Goal: Information Seeking & Learning: Find specific page/section

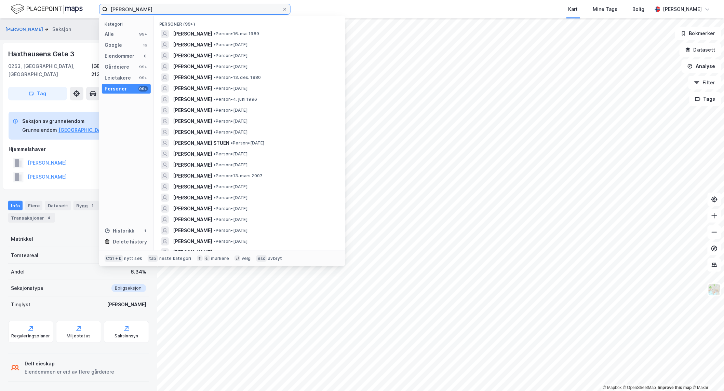
click at [147, 9] on input "[PERSON_NAME]" at bounding box center [195, 9] width 174 height 10
paste input "Dølerudveien 39"
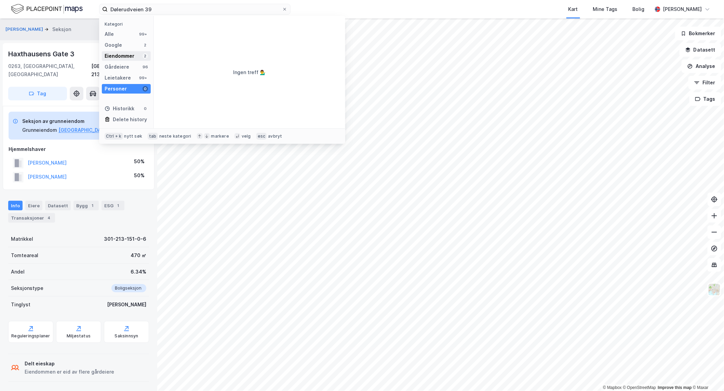
click at [122, 54] on div "Eiendommer" at bounding box center [120, 56] width 30 height 8
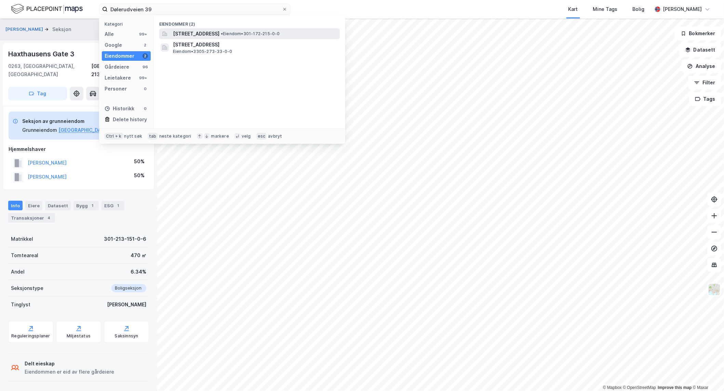
click at [207, 36] on span "[STREET_ADDRESS]" at bounding box center [196, 34] width 46 height 8
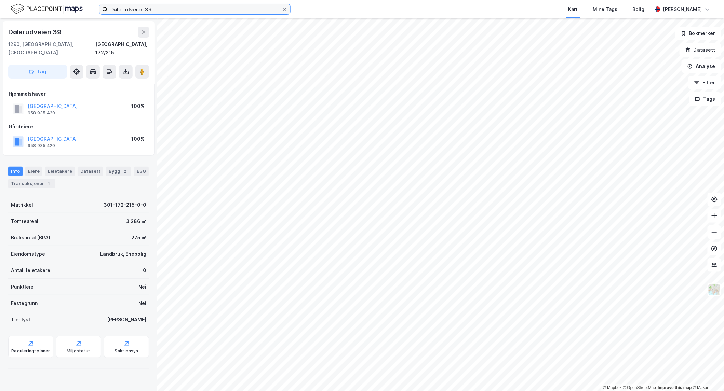
click at [170, 12] on input "Dølerudveien 39" at bounding box center [195, 9] width 174 height 10
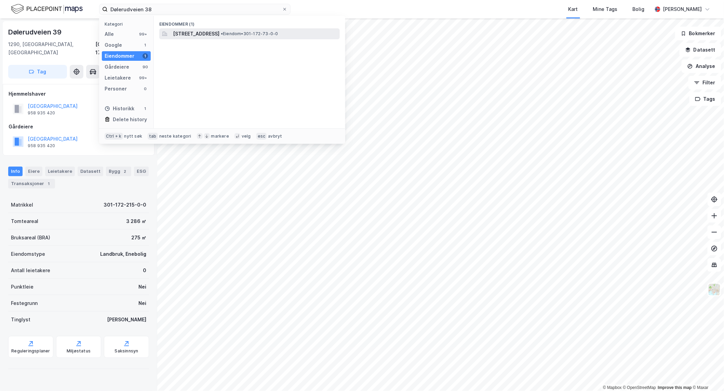
click at [178, 30] on span "[STREET_ADDRESS]" at bounding box center [196, 34] width 46 height 8
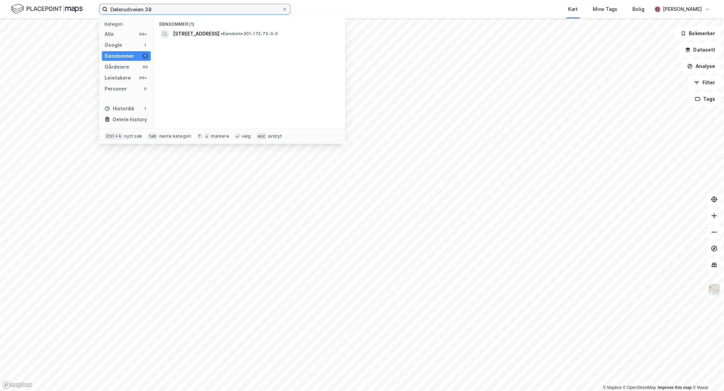
click at [165, 9] on input "Dølerudveien 38" at bounding box center [195, 9] width 174 height 10
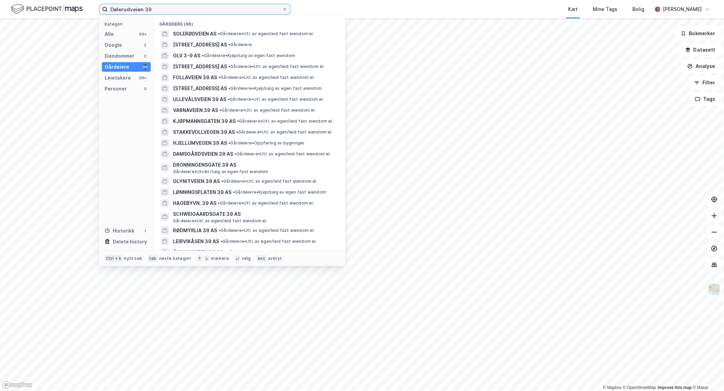
click at [175, 6] on input "Dølerudveien 39" at bounding box center [195, 9] width 174 height 10
click at [119, 58] on div "Eiendommer" at bounding box center [120, 56] width 30 height 8
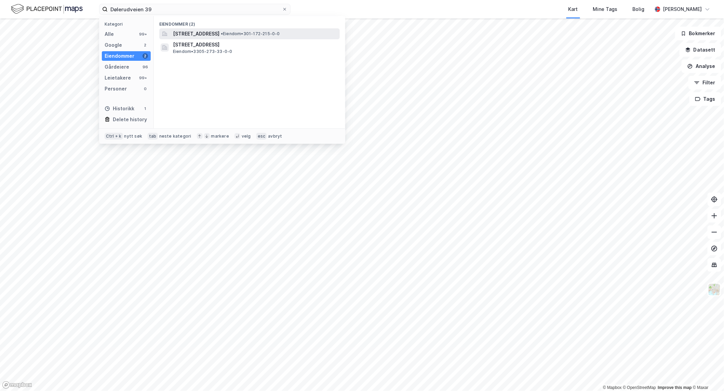
click at [208, 33] on span "[STREET_ADDRESS]" at bounding box center [196, 34] width 46 height 8
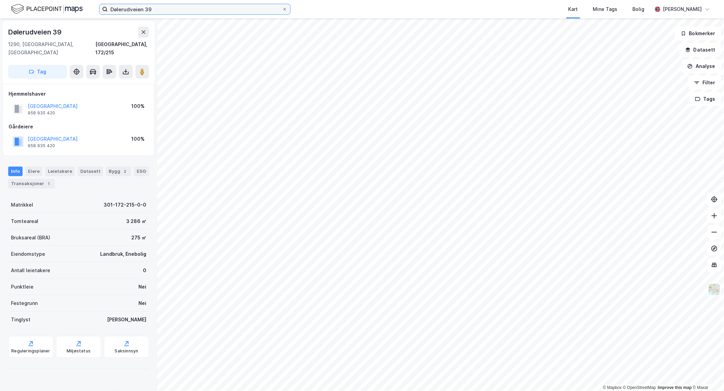
click at [159, 14] on input "Dølerudveien 39" at bounding box center [195, 9] width 174 height 10
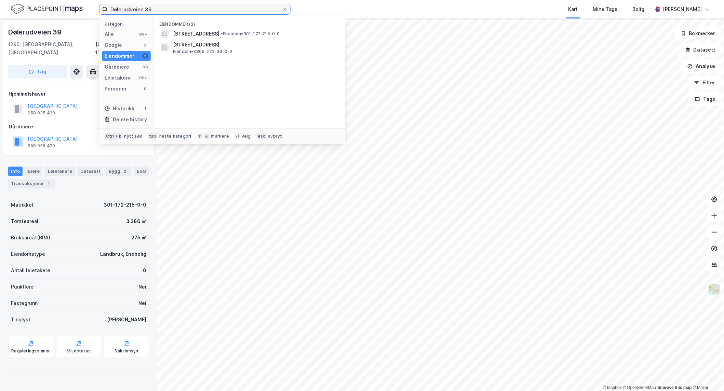
paste input "[STREET_ADDRESS]"
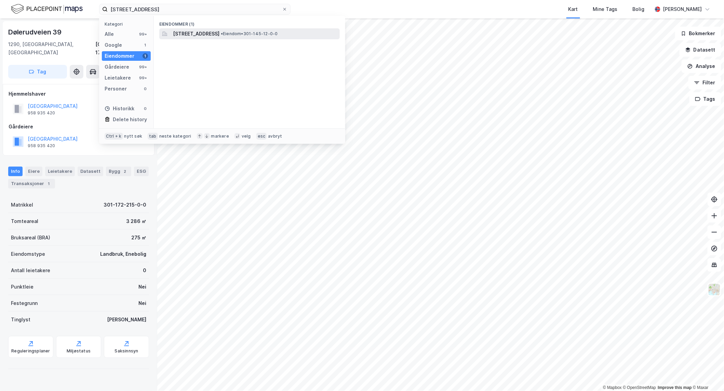
click at [186, 35] on span "[STREET_ADDRESS]" at bounding box center [196, 34] width 46 height 8
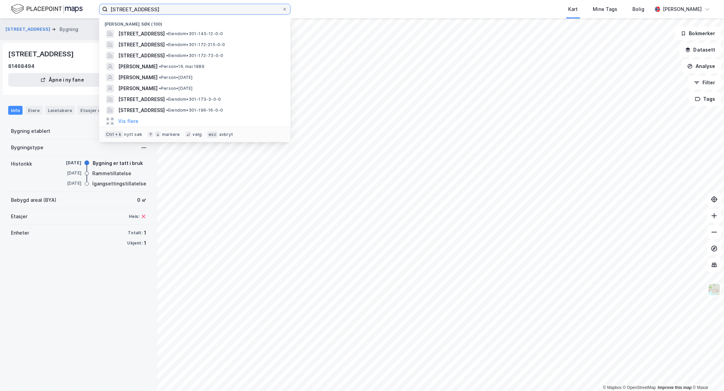
click at [170, 9] on input "[STREET_ADDRESS]" at bounding box center [195, 9] width 174 height 10
click at [165, 33] on span "[STREET_ADDRESS]" at bounding box center [141, 34] width 46 height 8
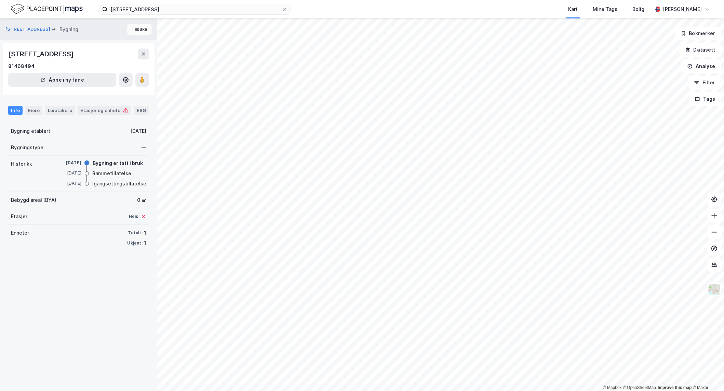
click at [127, 30] on button "Tilbake" at bounding box center [139, 29] width 25 height 11
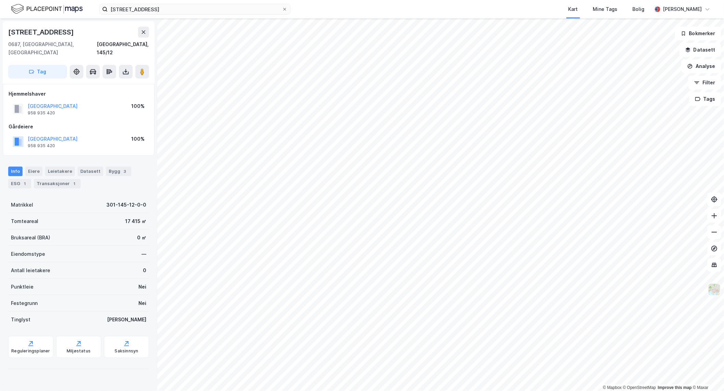
click at [712, 293] on img at bounding box center [714, 289] width 13 height 13
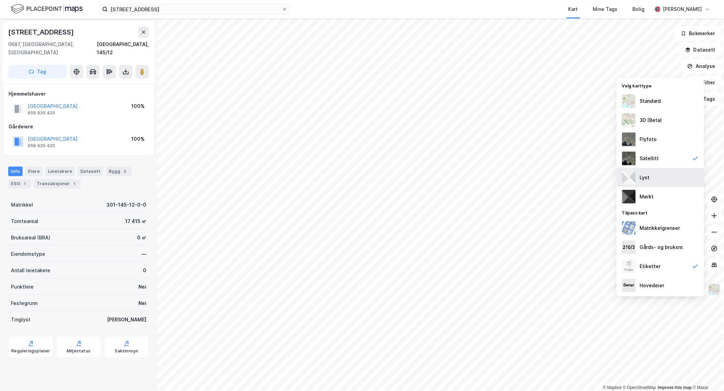
click at [651, 178] on div "Lyst" at bounding box center [660, 177] width 87 height 19
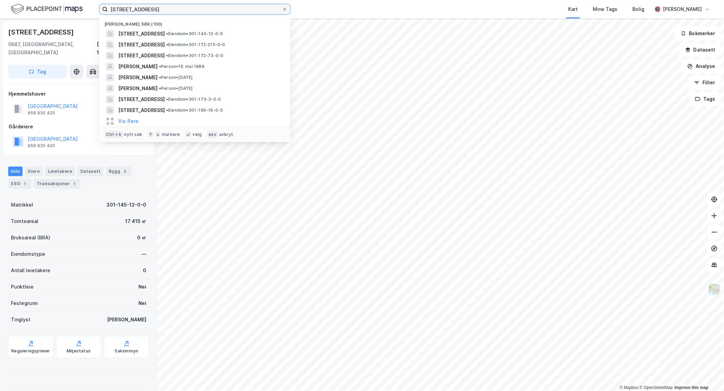
click at [236, 5] on input "[STREET_ADDRESS]" at bounding box center [195, 9] width 174 height 10
paste input "[STREET_ADDRESS]"
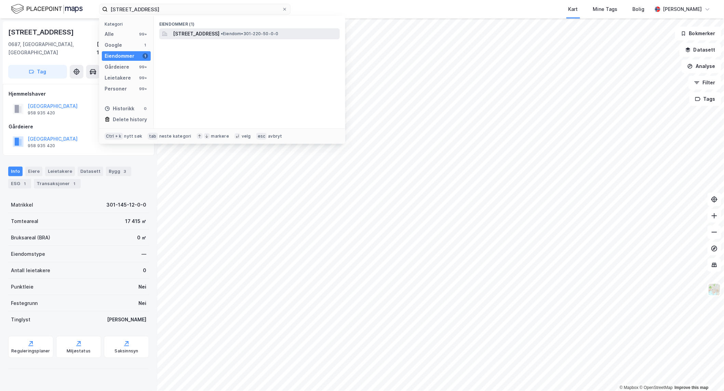
click at [215, 37] on span "[STREET_ADDRESS]" at bounding box center [196, 34] width 46 height 8
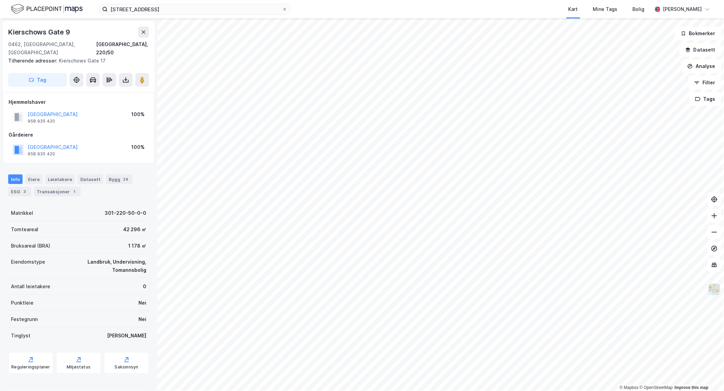
click at [714, 287] on img at bounding box center [714, 289] width 13 height 13
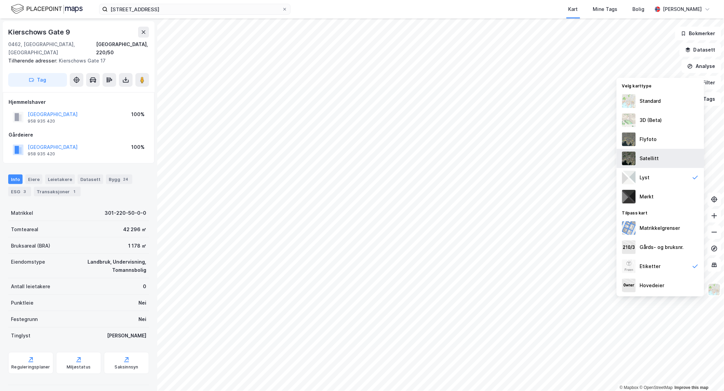
click at [638, 154] on div "Satellitt" at bounding box center [660, 158] width 87 height 19
click at [715, 296] on img at bounding box center [714, 289] width 13 height 13
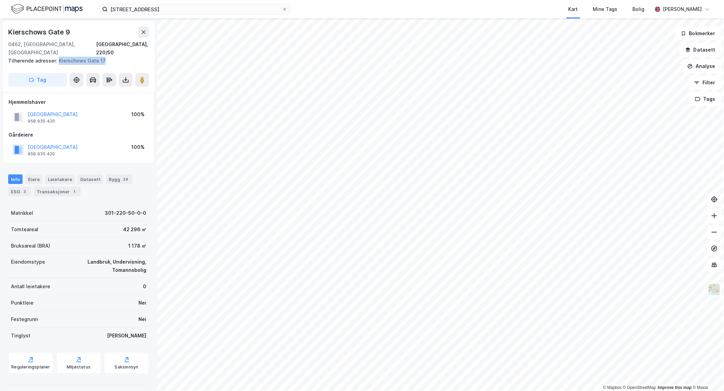
drag, startPoint x: 82, startPoint y: 54, endPoint x: 57, endPoint y: 52, distance: 25.3
click at [57, 57] on div "Tilhørende adresser: [STREET_ADDRESS]" at bounding box center [75, 61] width 135 height 8
copy div "Kierschows Gate 17"
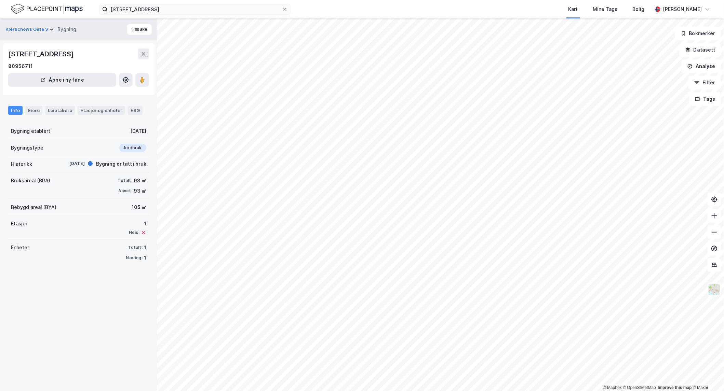
drag, startPoint x: 9, startPoint y: 52, endPoint x: 67, endPoint y: 54, distance: 57.4
click at [67, 54] on div "[STREET_ADDRESS]" at bounding box center [41, 54] width 67 height 11
copy div "[STREET_ADDRESS]"
click at [210, 18] on div "[STREET_ADDRESS] Kart Mine Tags Bolig [PERSON_NAME]" at bounding box center [362, 9] width 724 height 18
click at [207, 13] on input "[STREET_ADDRESS]" at bounding box center [195, 9] width 174 height 10
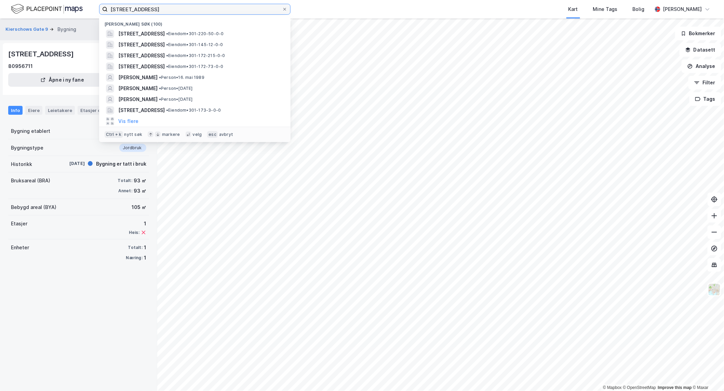
paste input "[STREET_ADDRESS]"
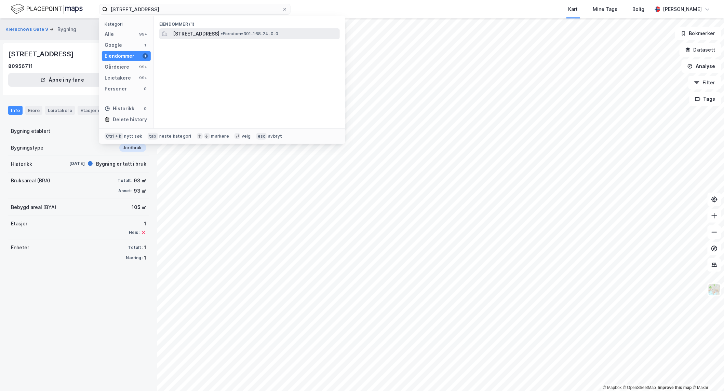
click at [200, 36] on span "[STREET_ADDRESS]" at bounding box center [196, 34] width 46 height 8
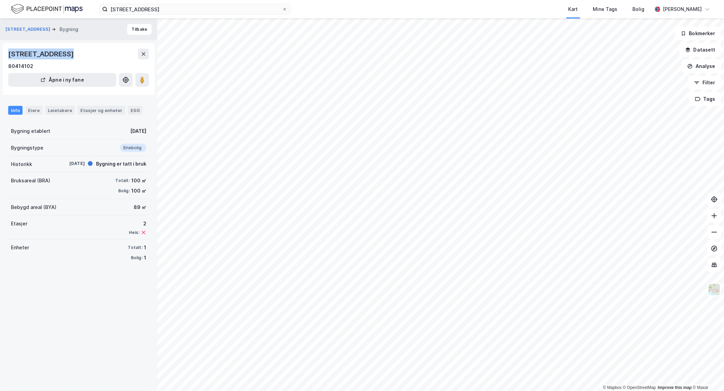
drag, startPoint x: 7, startPoint y: 54, endPoint x: 67, endPoint y: 54, distance: 59.5
click at [67, 54] on div "[STREET_ADDRESS] 80414102 Åpne i ny fane" at bounding box center [79, 69] width 152 height 52
copy div "[STREET_ADDRESS]"
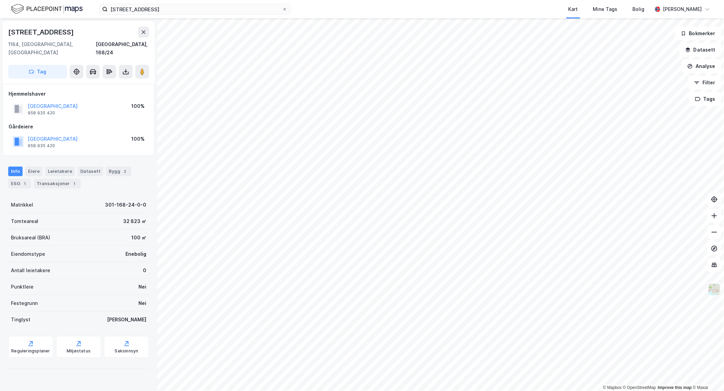
click at [714, 295] on img at bounding box center [714, 289] width 13 height 13
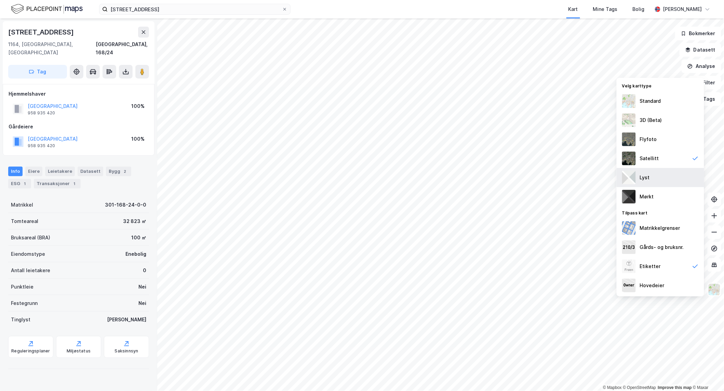
click at [646, 182] on div "Lyst" at bounding box center [660, 177] width 87 height 19
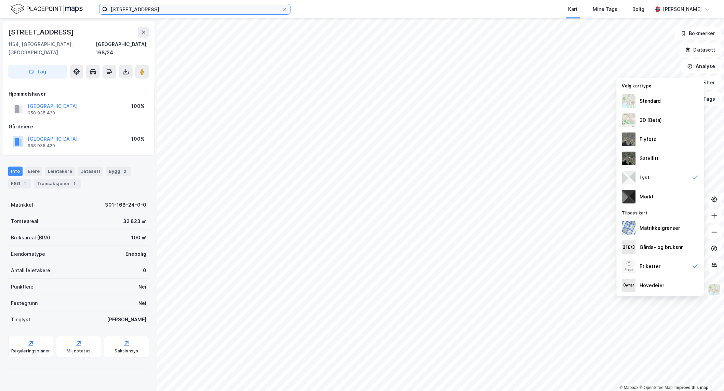
click at [235, 9] on input "[STREET_ADDRESS]" at bounding box center [195, 9] width 174 height 10
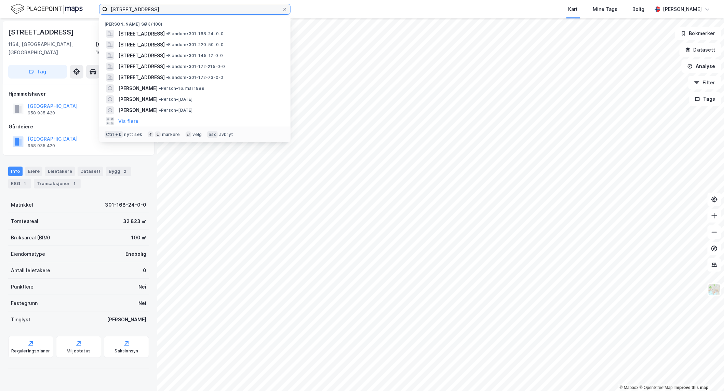
paste input "[STREET_ADDRESS]"
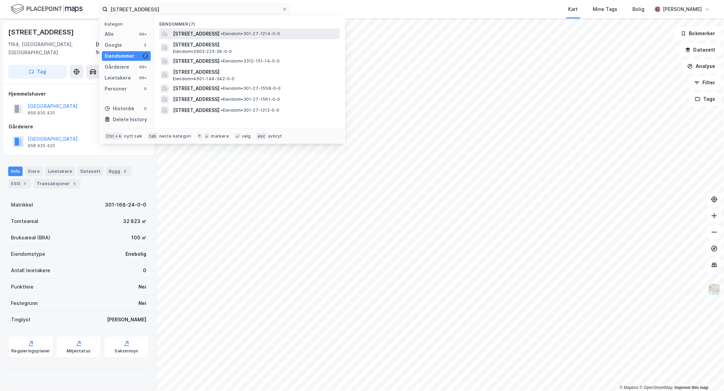
click at [183, 33] on span "[STREET_ADDRESS]" at bounding box center [196, 34] width 46 height 8
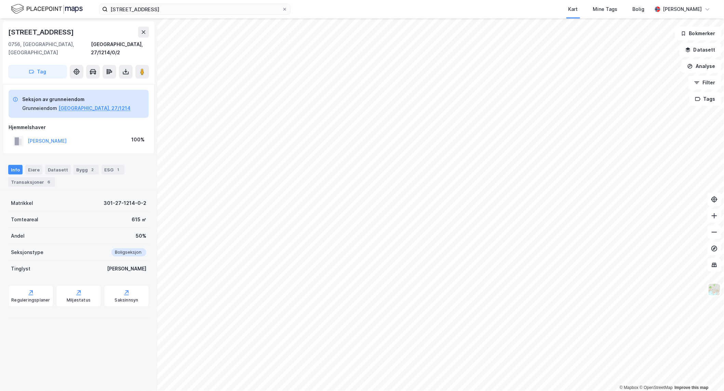
click at [81, 157] on div "Info Eiere Datasett Bygg 2 ESG 1 Transaksjoner 6" at bounding box center [78, 173] width 157 height 33
click at [82, 165] on div "Bygg 2" at bounding box center [85, 170] width 25 height 10
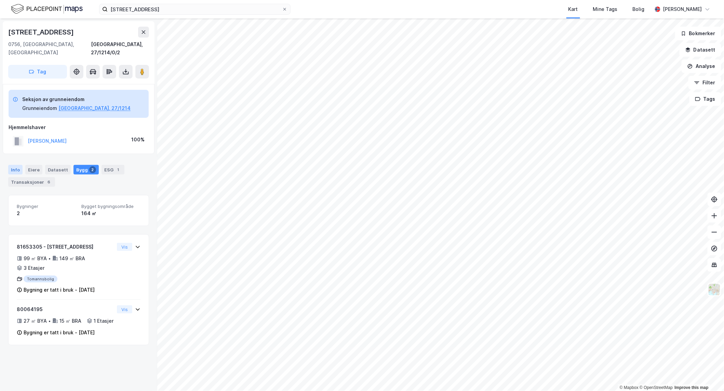
click at [14, 165] on div "Info" at bounding box center [15, 170] width 14 height 10
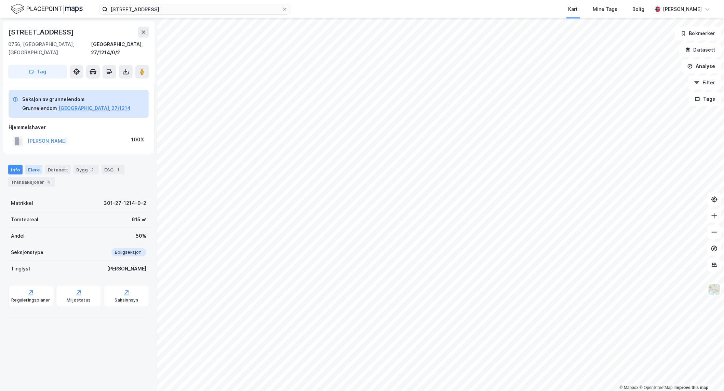
click at [37, 165] on div "Eiere" at bounding box center [33, 170] width 17 height 10
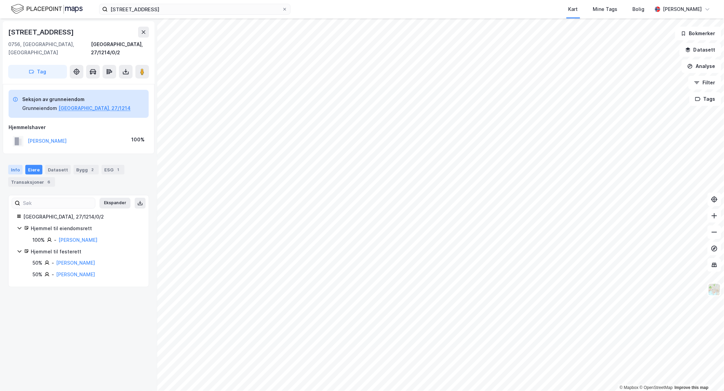
click at [13, 165] on div "Info" at bounding box center [15, 170] width 14 height 10
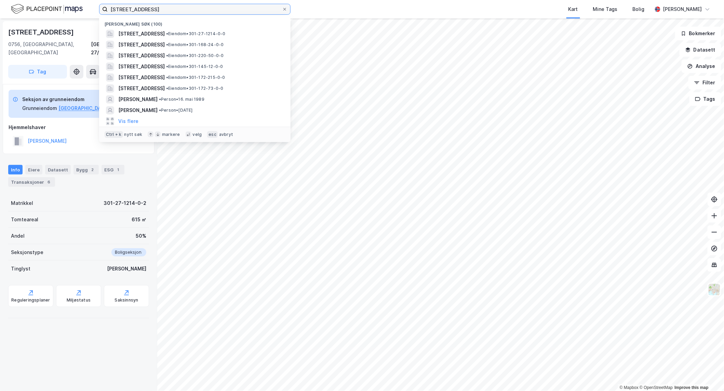
click at [192, 9] on input "[STREET_ADDRESS]" at bounding box center [195, 9] width 174 height 10
click at [165, 35] on span "[STREET_ADDRESS]" at bounding box center [141, 34] width 46 height 8
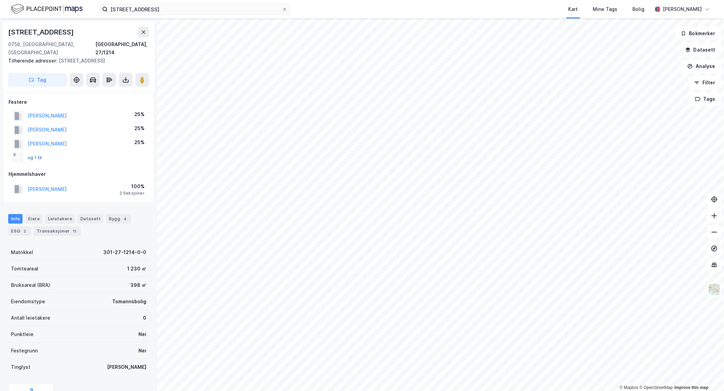
click at [0, 0] on button "og 1 til" at bounding box center [0, 0] width 0 height 0
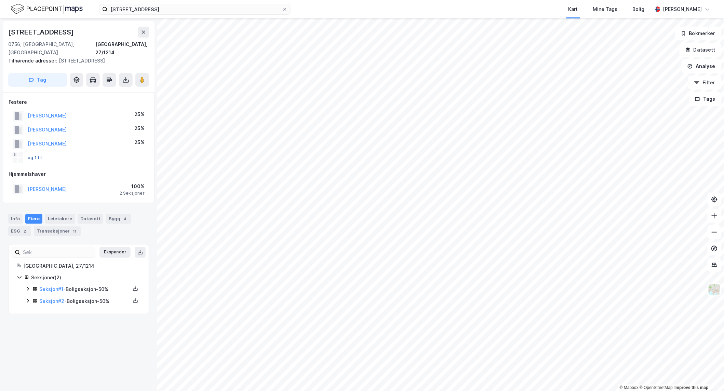
click at [0, 0] on button "og 1 til" at bounding box center [0, 0] width 0 height 0
click at [14, 214] on div "Info" at bounding box center [15, 219] width 14 height 10
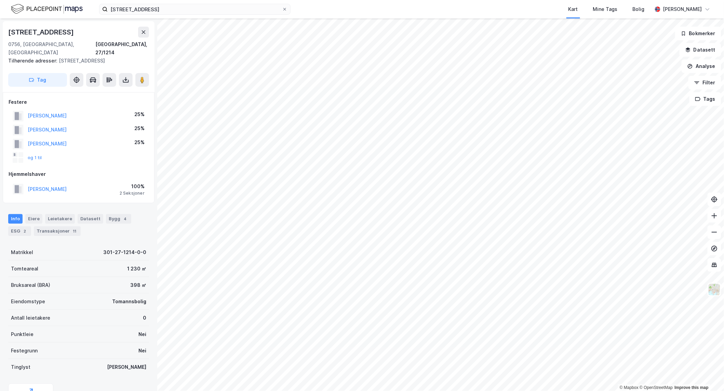
scroll to position [56, 0]
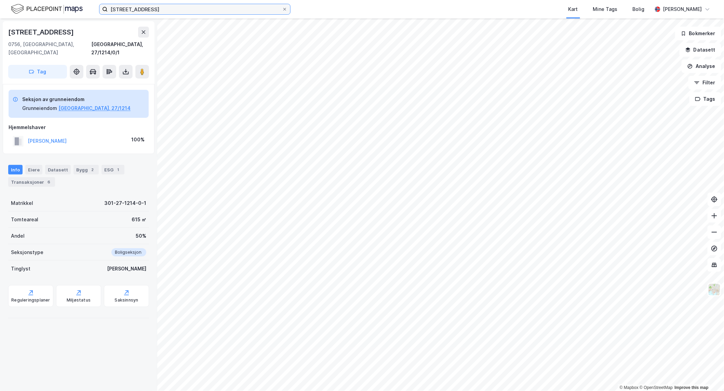
click at [198, 10] on input "[STREET_ADDRESS]" at bounding box center [195, 9] width 174 height 10
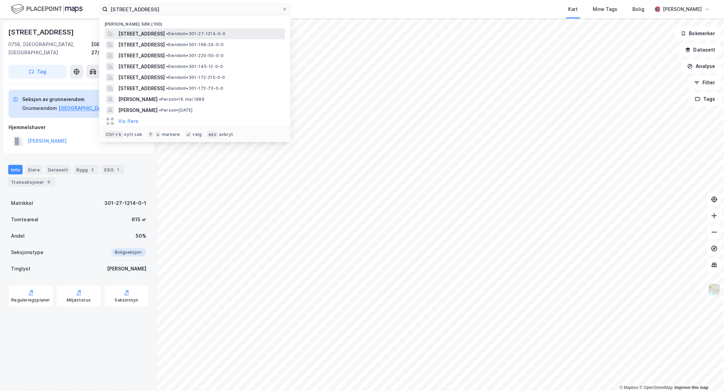
click at [168, 31] on span "•" at bounding box center [167, 33] width 2 height 5
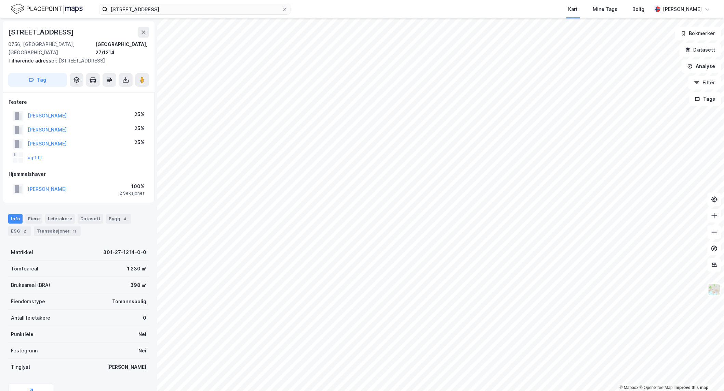
scroll to position [56, 0]
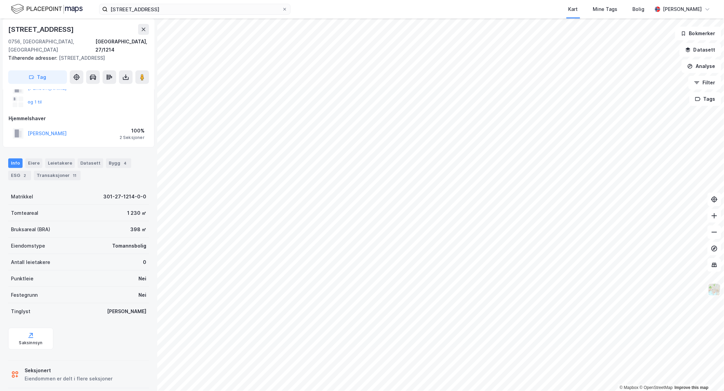
click at [717, 291] on img at bounding box center [714, 289] width 13 height 13
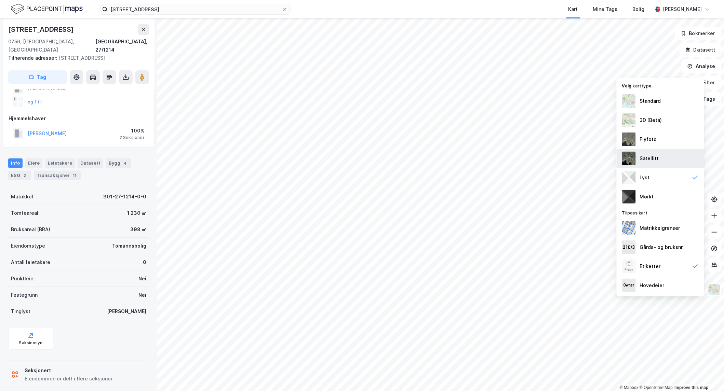
click at [653, 156] on div "Satellitt" at bounding box center [649, 158] width 19 height 8
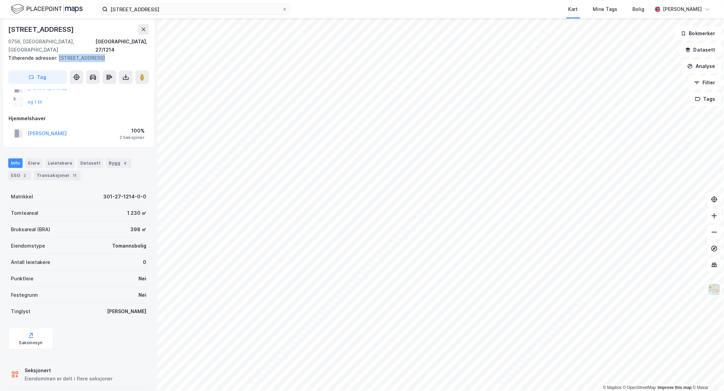
drag, startPoint x: 94, startPoint y: 50, endPoint x: 57, endPoint y: 50, distance: 37.3
click at [57, 54] on div "Tilhørende adresser: [STREET_ADDRESS]" at bounding box center [75, 58] width 135 height 8
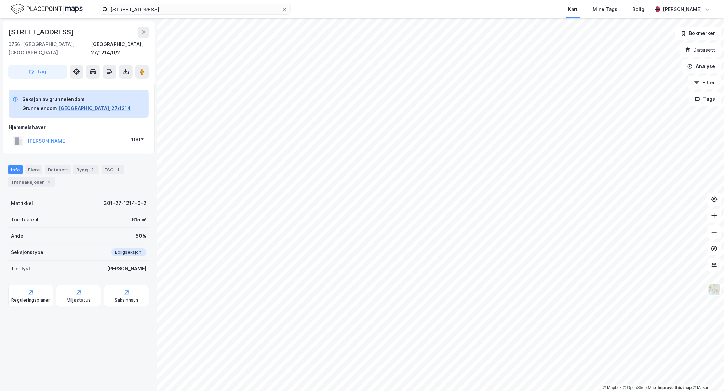
click at [74, 104] on button "[GEOGRAPHIC_DATA], 27/1214" at bounding box center [94, 108] width 72 height 8
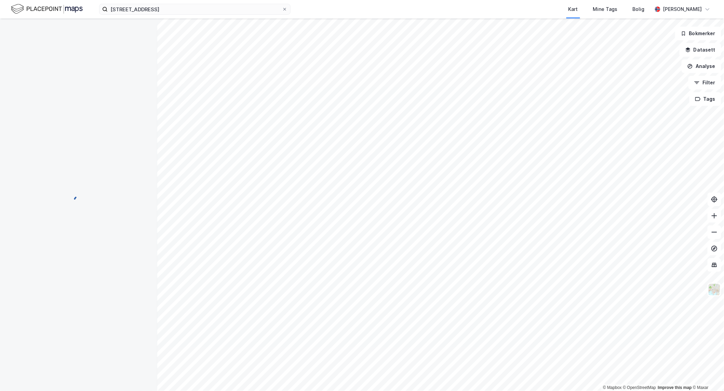
scroll to position [56, 0]
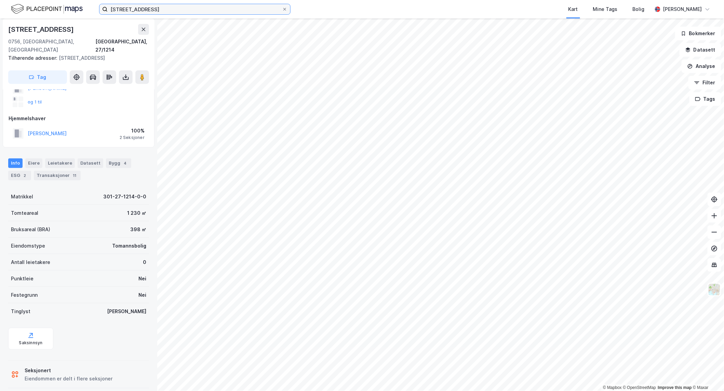
click at [199, 5] on input "[STREET_ADDRESS]" at bounding box center [195, 9] width 174 height 10
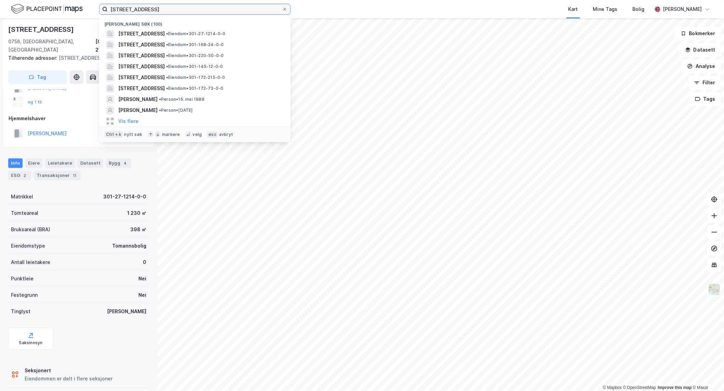
paste input "[STREET_ADDRESS]"
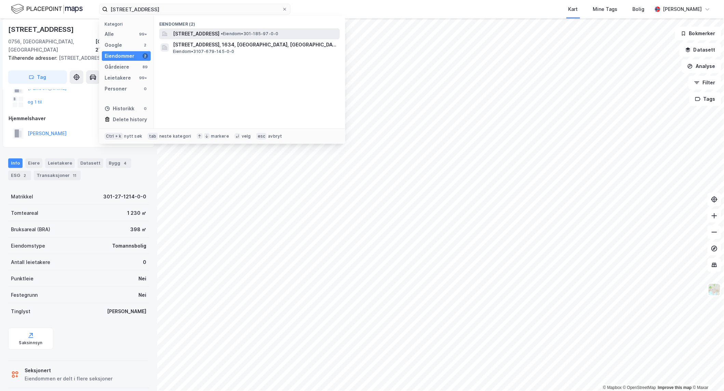
click at [195, 36] on span "[STREET_ADDRESS]" at bounding box center [196, 34] width 46 height 8
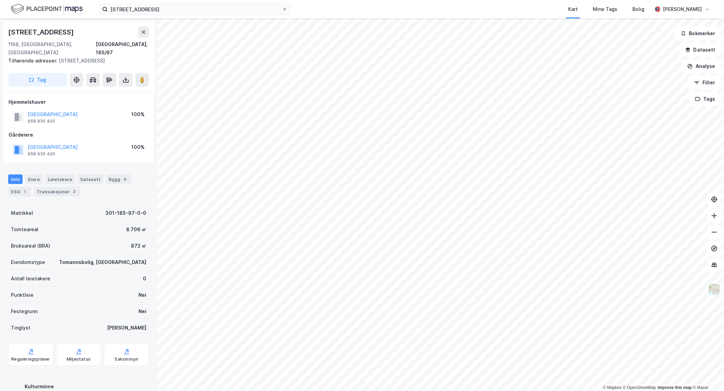
scroll to position [25, 0]
click at [715, 295] on img at bounding box center [714, 289] width 13 height 13
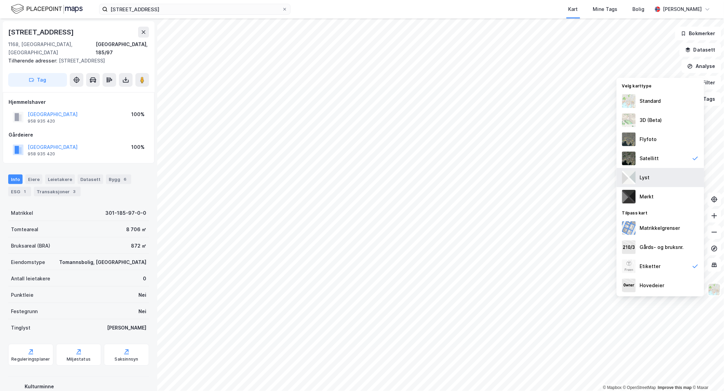
click at [666, 177] on div "Lyst" at bounding box center [660, 177] width 87 height 19
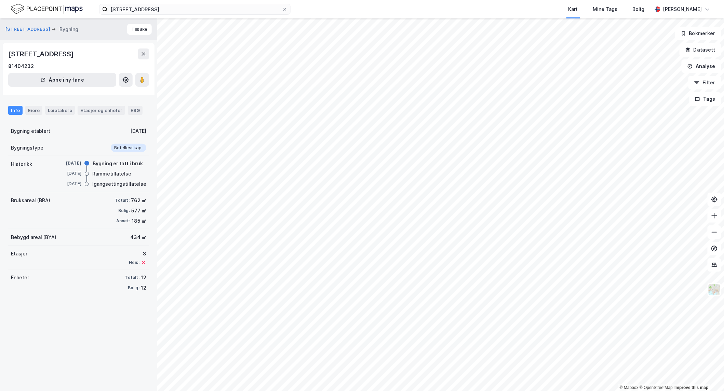
drag, startPoint x: 8, startPoint y: 55, endPoint x: 72, endPoint y: 54, distance: 63.9
click at [72, 54] on div "[STREET_ADDRESS]" at bounding box center [41, 54] width 67 height 11
copy div "[STREET_ADDRESS]"
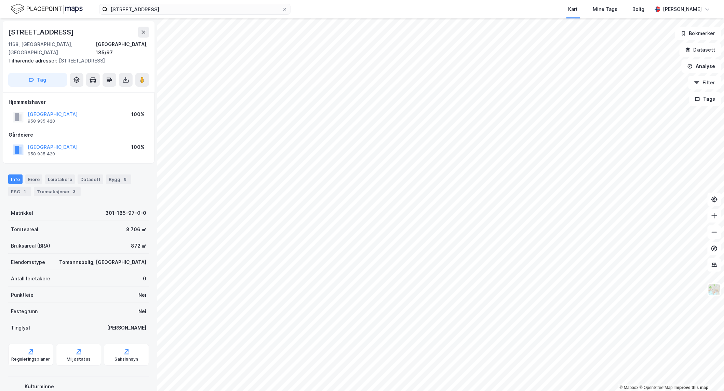
scroll to position [1, 0]
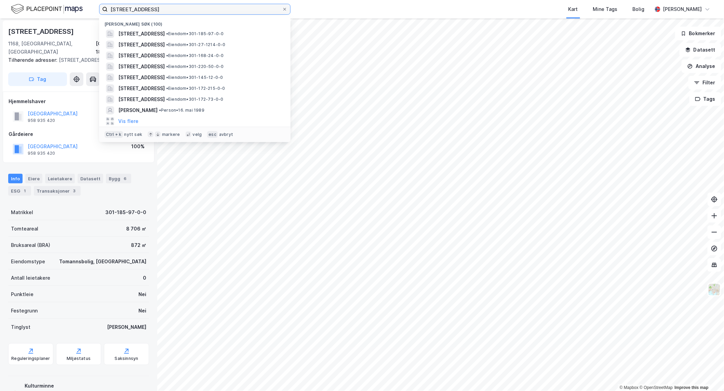
click at [155, 11] on input "[STREET_ADDRESS]" at bounding box center [195, 9] width 174 height 10
paste input "Rommiskogen 3"
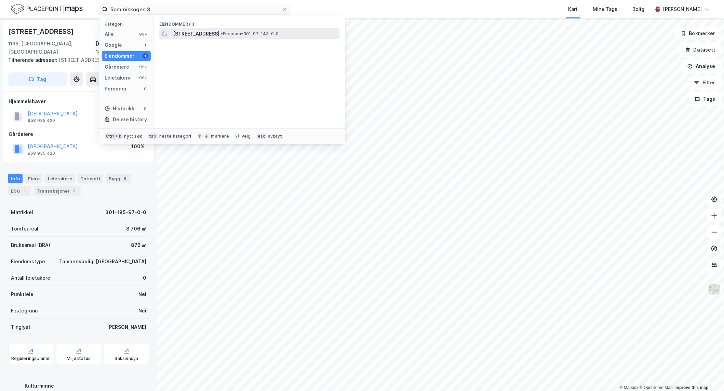
click at [200, 36] on span "[STREET_ADDRESS]" at bounding box center [196, 34] width 46 height 8
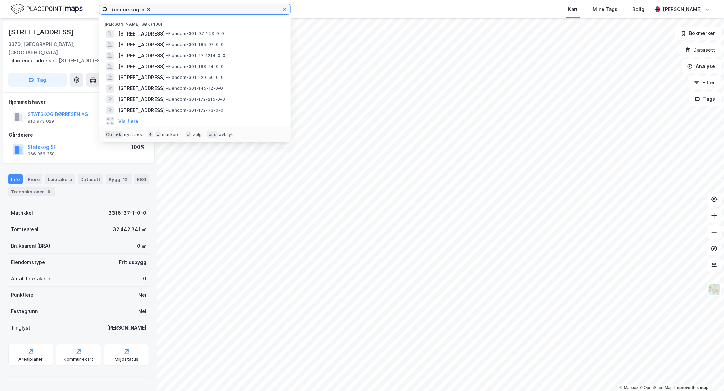
click at [177, 11] on input "Rommiskogen 3" at bounding box center [195, 9] width 174 height 10
click at [165, 36] on span "[STREET_ADDRESS]" at bounding box center [141, 34] width 46 height 8
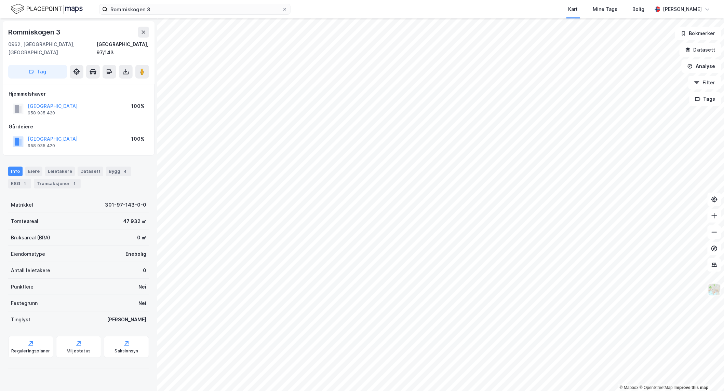
click at [710, 283] on img at bounding box center [714, 289] width 13 height 13
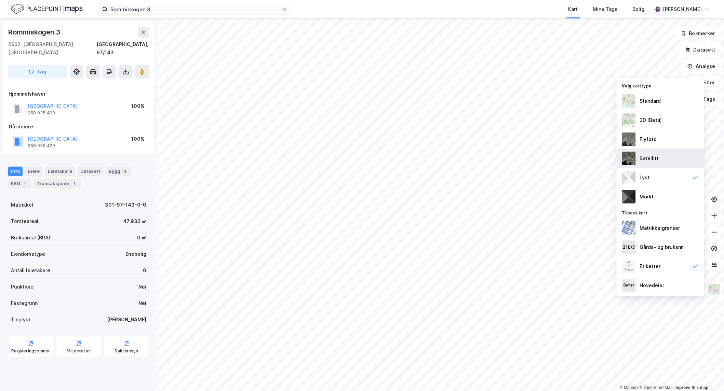
click at [645, 161] on div "Satellitt" at bounding box center [649, 158] width 19 height 8
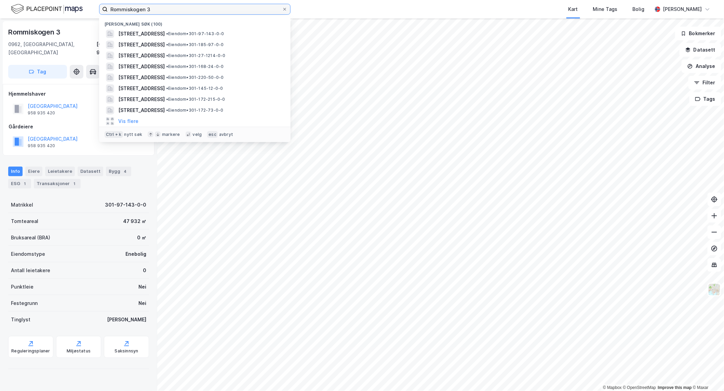
click at [215, 5] on input "Rommiskogen 3" at bounding box center [195, 9] width 174 height 10
paste input "[STREET_ADDRESS]"
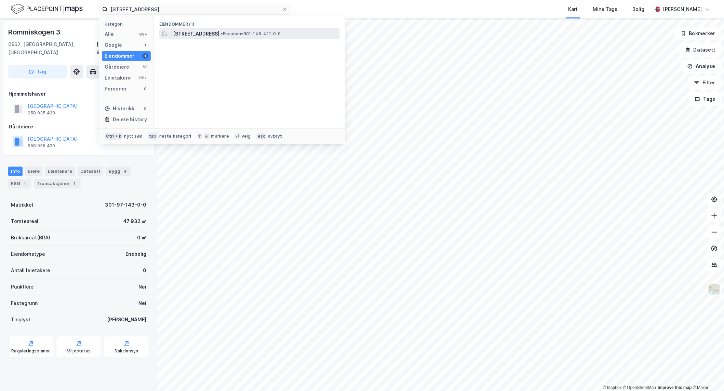
click at [190, 34] on span "[STREET_ADDRESS]" at bounding box center [196, 34] width 46 height 8
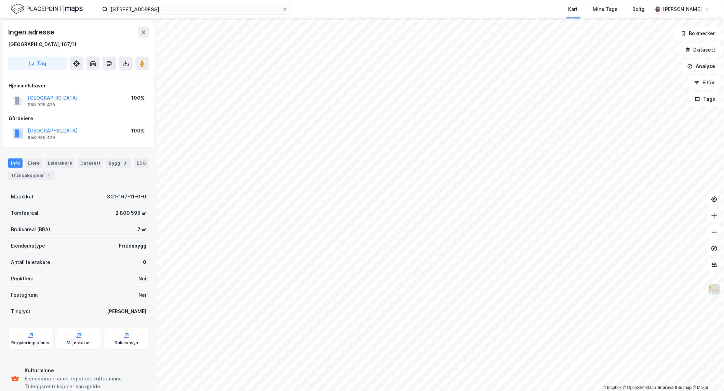
scroll to position [1, 0]
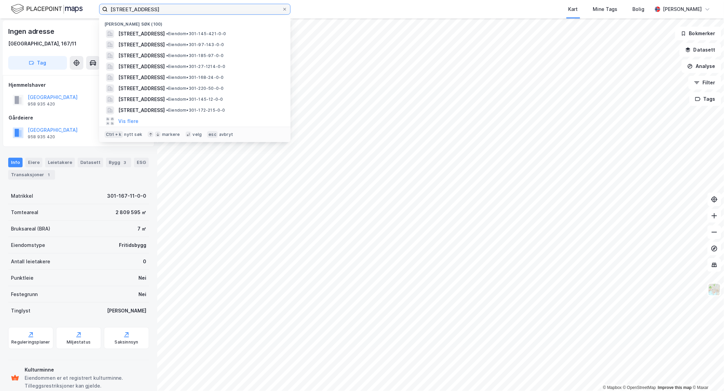
click at [162, 10] on input "[STREET_ADDRESS]" at bounding box center [195, 9] width 174 height 10
click at [165, 32] on span "[STREET_ADDRESS]" at bounding box center [141, 34] width 46 height 8
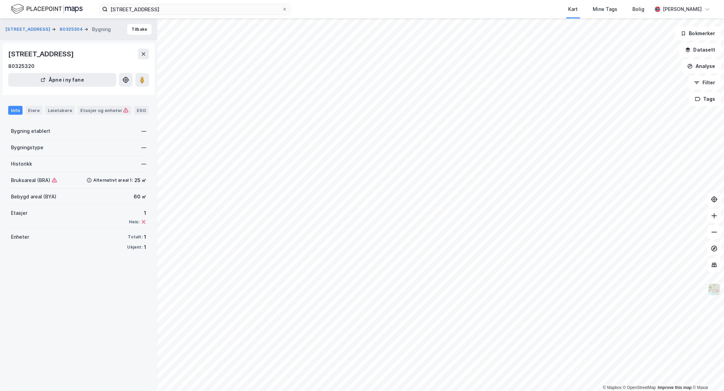
click at [713, 293] on img at bounding box center [714, 289] width 13 height 13
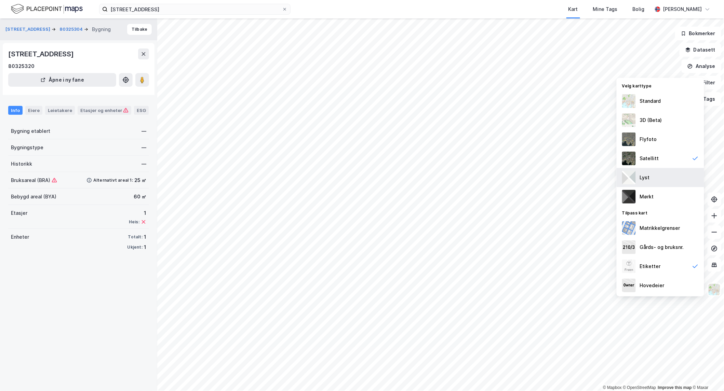
click at [653, 179] on div "Lyst" at bounding box center [660, 177] width 87 height 19
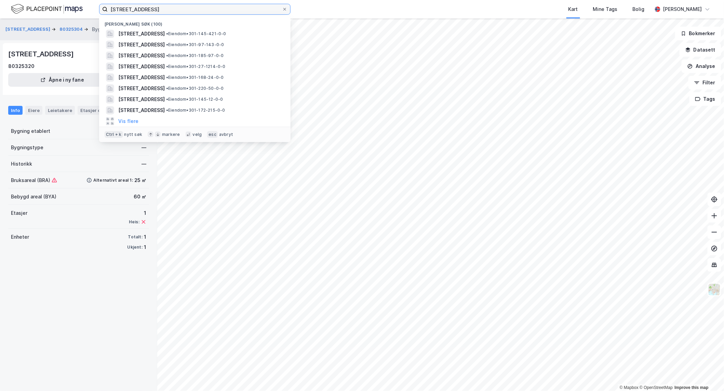
click at [211, 12] on input "[STREET_ADDRESS]" at bounding box center [195, 9] width 174 height 10
paste input "Trondheimsveien 470"
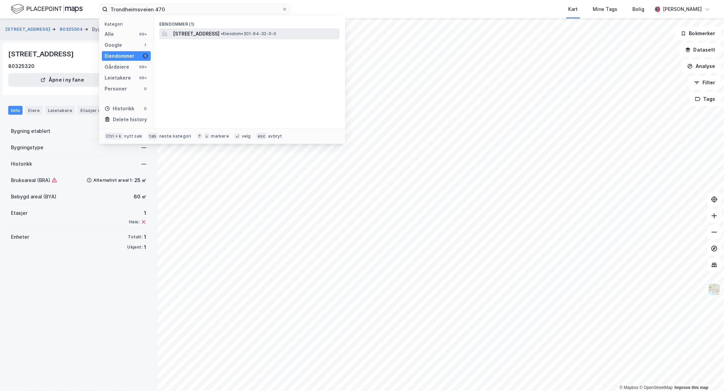
click at [196, 36] on span "[STREET_ADDRESS]" at bounding box center [196, 34] width 46 height 8
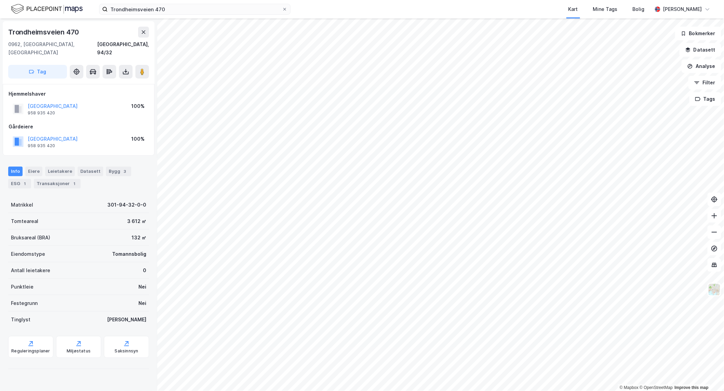
click at [125, 139] on div "OSLO KOMMUNE 958 935 420 100%" at bounding box center [79, 142] width 140 height 16
click at [715, 286] on img at bounding box center [714, 289] width 13 height 13
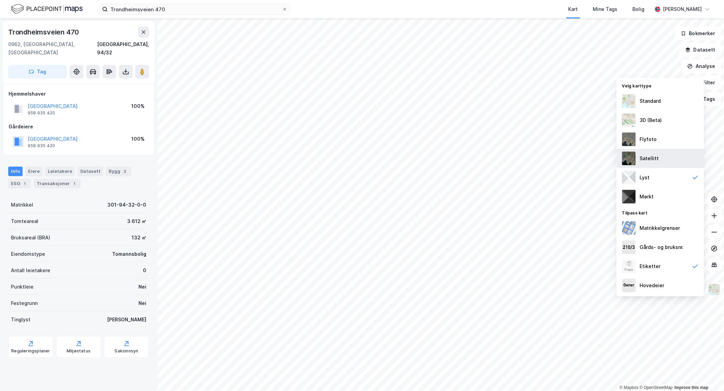
click at [650, 158] on div "Satellitt" at bounding box center [649, 158] width 19 height 8
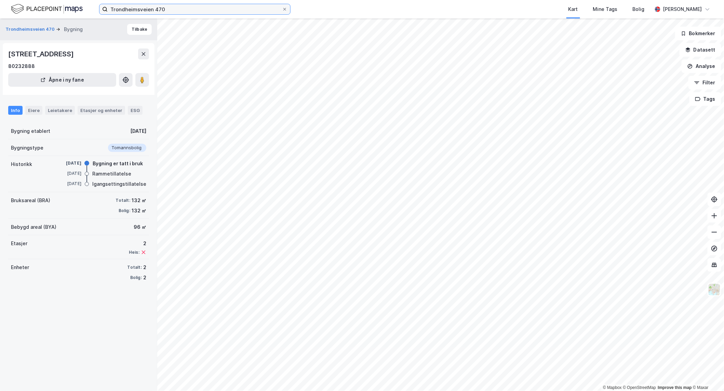
click at [244, 13] on input "Trondheimsveien 470" at bounding box center [195, 9] width 174 height 10
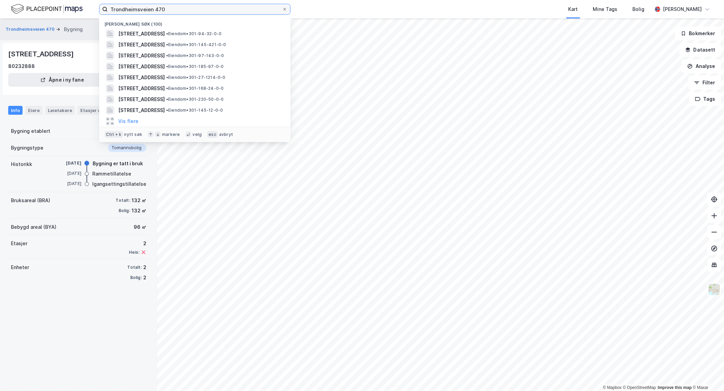
paste input "[STREET_ADDRESS]"
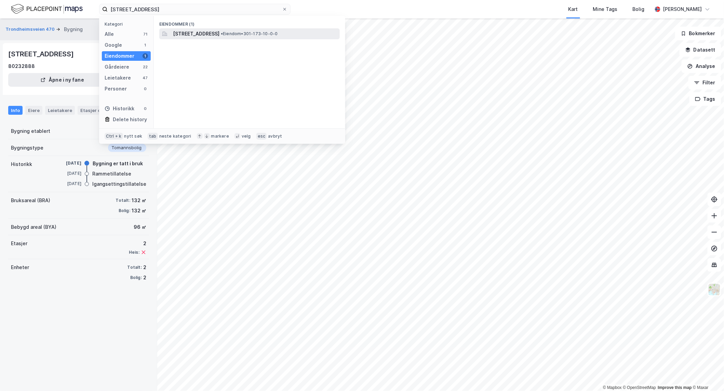
click at [187, 34] on span "[STREET_ADDRESS]" at bounding box center [196, 34] width 46 height 8
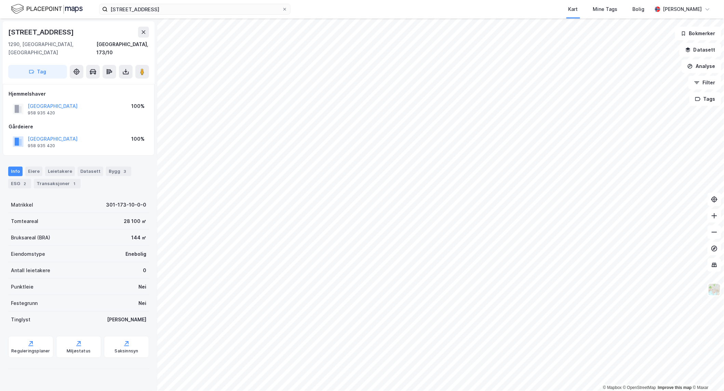
click at [115, 143] on div "[GEOGRAPHIC_DATA] 958 935 420 100% [GEOGRAPHIC_DATA] [GEOGRAPHIC_DATA] 958 935 …" at bounding box center [79, 120] width 152 height 72
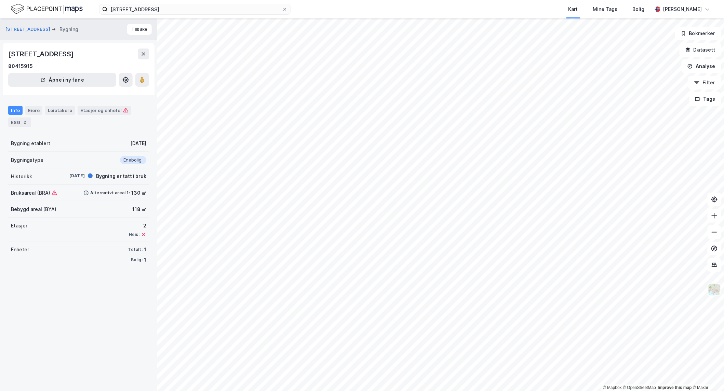
click at [714, 293] on img at bounding box center [714, 289] width 13 height 13
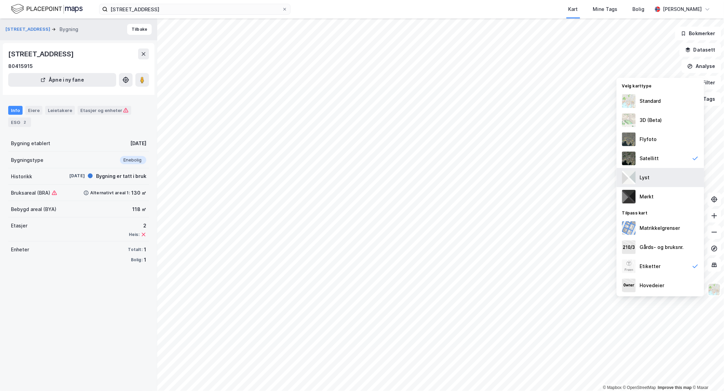
click at [643, 176] on div "Lyst" at bounding box center [645, 178] width 10 height 8
click at [73, 267] on div "Enheter Totalt: 1 Bolig: 1" at bounding box center [78, 255] width 141 height 27
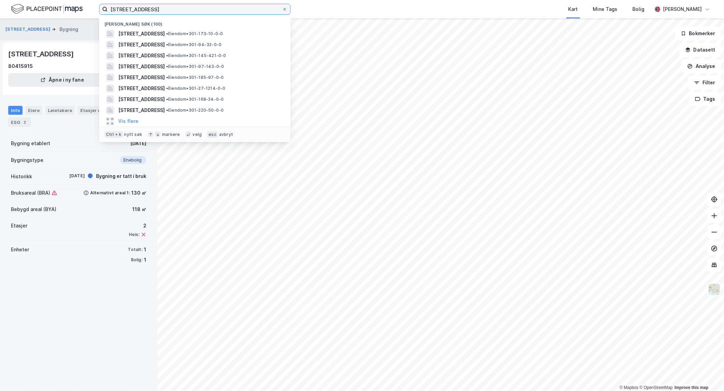
click at [221, 11] on input "[STREET_ADDRESS]" at bounding box center [195, 9] width 174 height 10
paste input "[STREET_ADDRESS]"
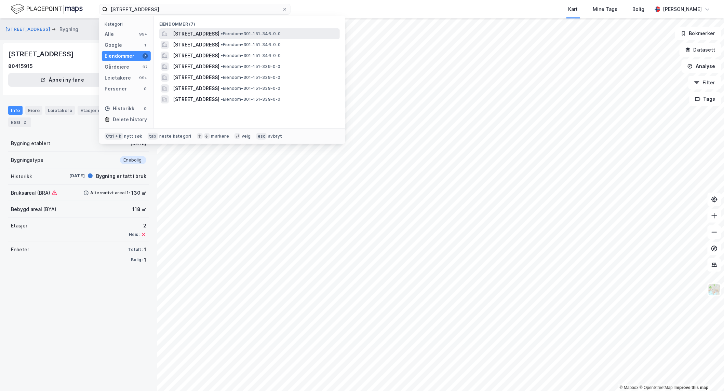
click at [185, 35] on span "[STREET_ADDRESS]" at bounding box center [196, 34] width 46 height 8
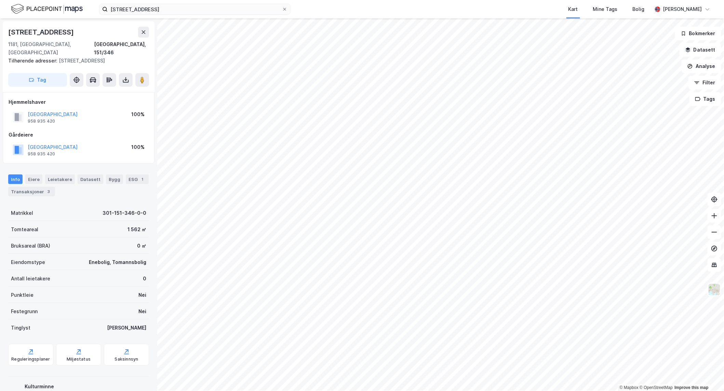
scroll to position [1, 0]
click at [716, 294] on img at bounding box center [714, 289] width 13 height 13
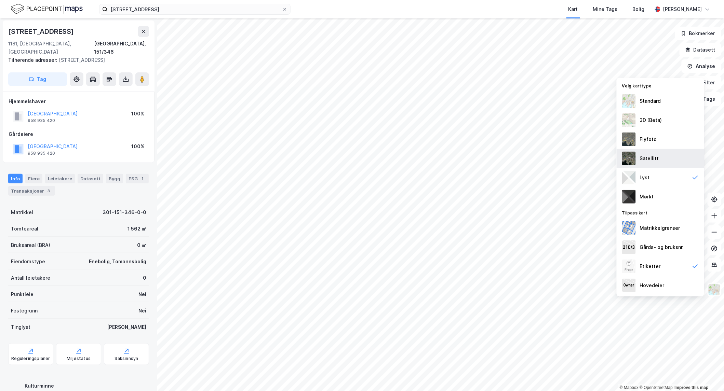
click at [657, 152] on div "Satellitt" at bounding box center [660, 158] width 87 height 19
click at [713, 291] on img at bounding box center [714, 289] width 13 height 13
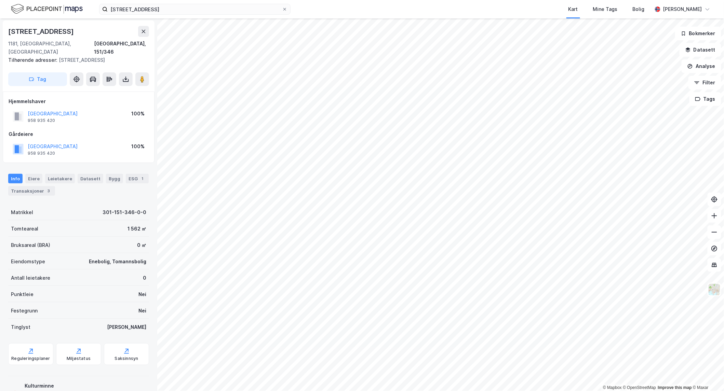
drag, startPoint x: 57, startPoint y: 50, endPoint x: 65, endPoint y: 58, distance: 11.6
click at [65, 58] on div "Tilhørende adresser: [STREET_ADDRESS]" at bounding box center [75, 60] width 135 height 8
click at [156, 14] on label "[STREET_ADDRESS]" at bounding box center [194, 9] width 191 height 11
click at [156, 14] on input "[STREET_ADDRESS]" at bounding box center [195, 9] width 174 height 10
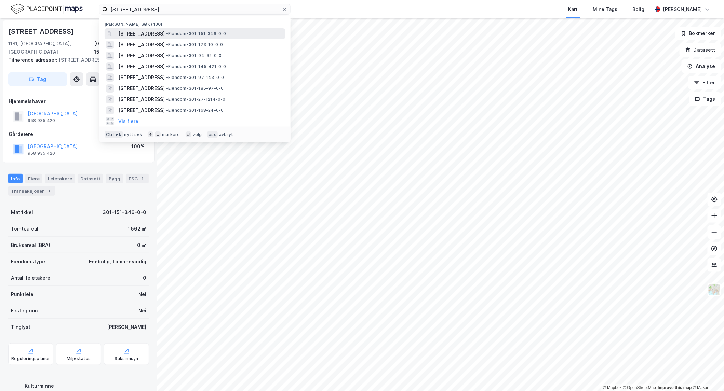
click at [163, 32] on span "[STREET_ADDRESS]" at bounding box center [141, 34] width 46 height 8
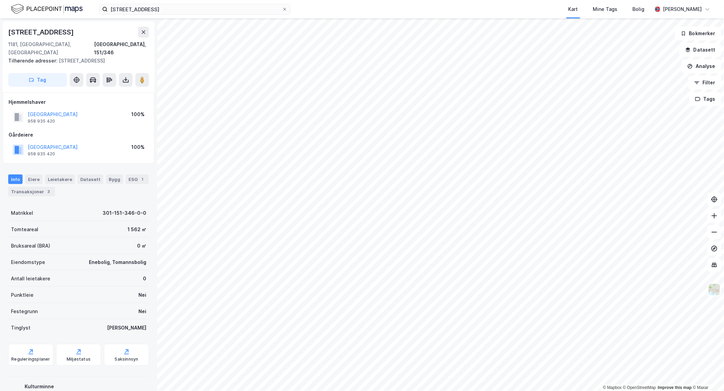
scroll to position [1, 0]
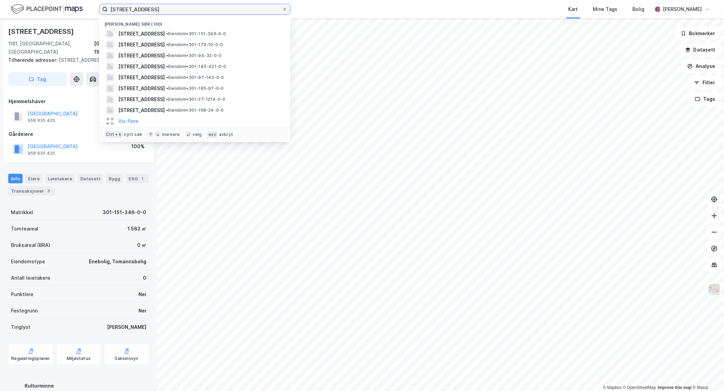
click at [183, 14] on input "[STREET_ADDRESS]" at bounding box center [195, 9] width 174 height 10
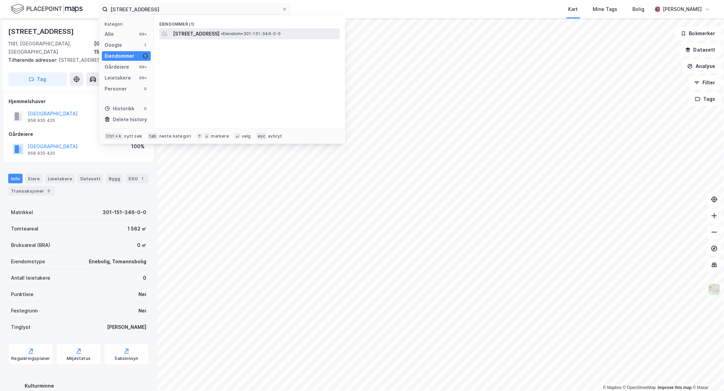
click at [184, 32] on span "[STREET_ADDRESS]" at bounding box center [196, 34] width 46 height 8
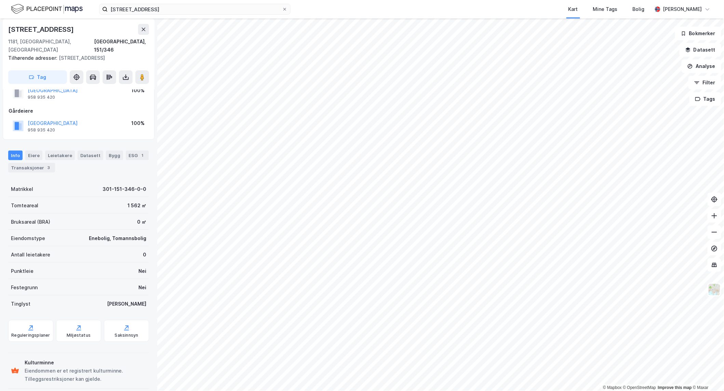
scroll to position [32, 0]
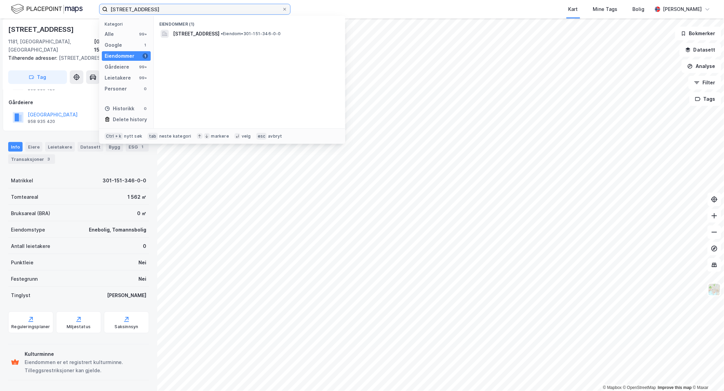
click at [244, 7] on input "[STREET_ADDRESS]" at bounding box center [195, 9] width 174 height 10
paste input "Lyberget 3"
click at [201, 33] on span "[STREET_ADDRESS]" at bounding box center [196, 34] width 46 height 8
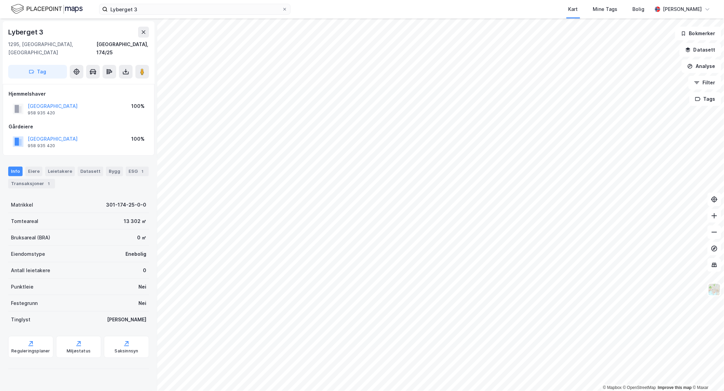
click at [120, 32] on div "Lyberget 3" at bounding box center [78, 32] width 141 height 11
click at [717, 291] on img at bounding box center [714, 289] width 13 height 13
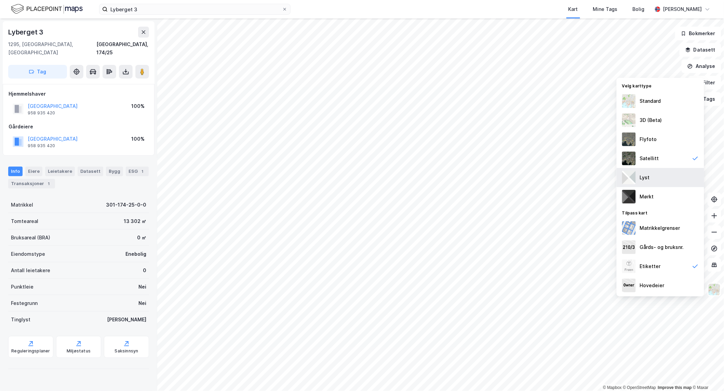
click at [649, 178] on div "Lyst" at bounding box center [645, 178] width 10 height 8
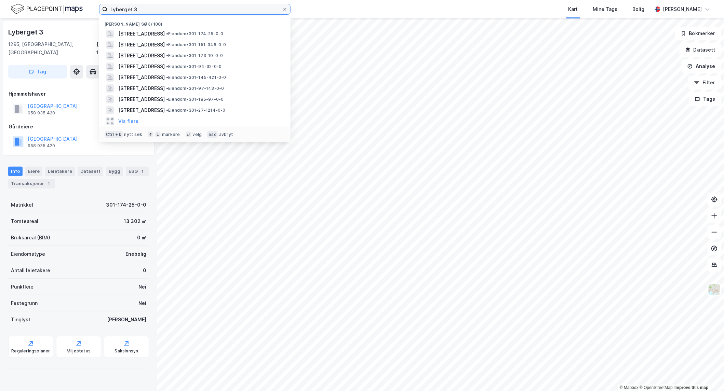
click at [149, 13] on input "Lyberget 3" at bounding box center [195, 9] width 174 height 10
paste input "[STREET_ADDRESS]"
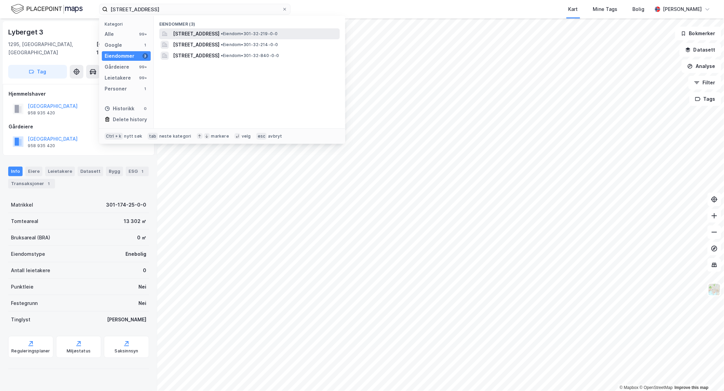
click at [203, 33] on span "[STREET_ADDRESS]" at bounding box center [196, 34] width 46 height 8
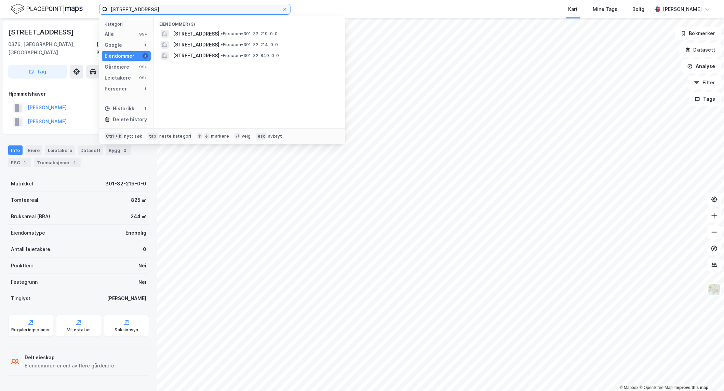
drag, startPoint x: 197, startPoint y: 11, endPoint x: 71, endPoint y: 10, distance: 125.8
click at [71, 10] on div "holmenkollveien 2 Kategori Alle 99+ Google 1 Eiendommer 3 Gårdeiere 99+ Leietak…" at bounding box center [362, 9] width 724 height 18
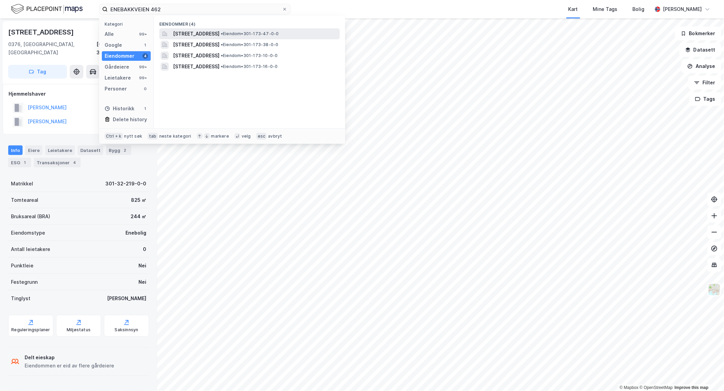
click at [195, 30] on span "[STREET_ADDRESS]" at bounding box center [196, 34] width 46 height 8
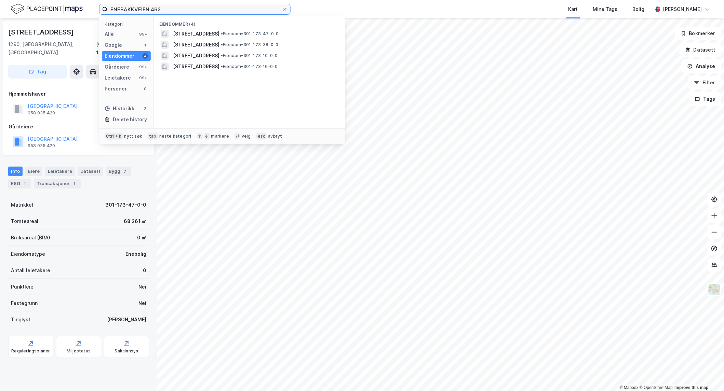
click at [190, 9] on input "ENEBAKKVEIEN 462" at bounding box center [195, 9] width 174 height 10
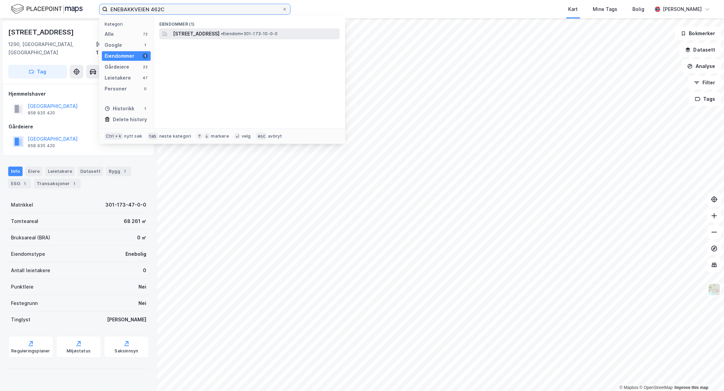
type input "ENEBAKKVEIEN 462C"
click at [206, 35] on span "[STREET_ADDRESS]" at bounding box center [196, 34] width 46 height 8
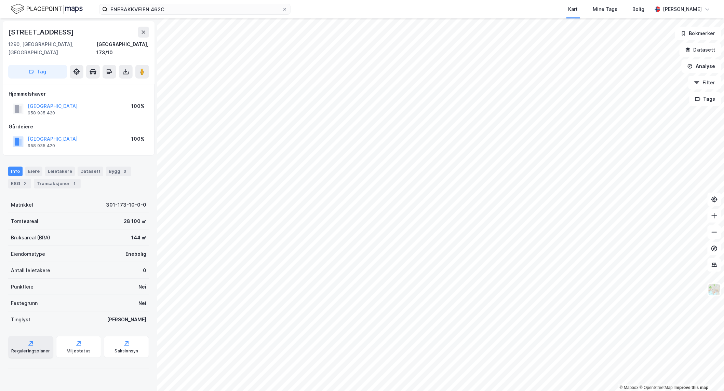
click at [31, 349] on div "Reguleringsplaner" at bounding box center [30, 351] width 39 height 5
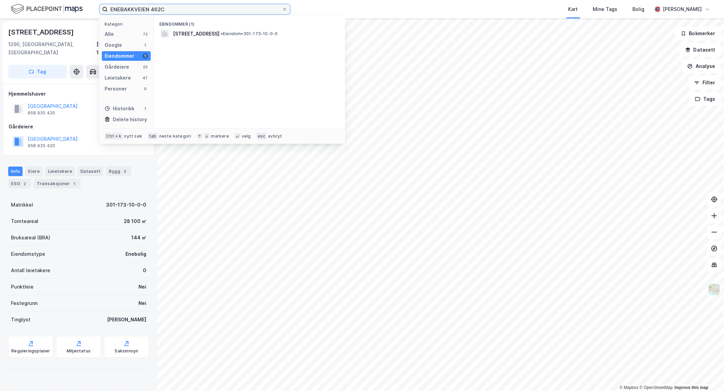
click at [185, 10] on input "ENEBAKKVEIEN 462C" at bounding box center [195, 9] width 174 height 10
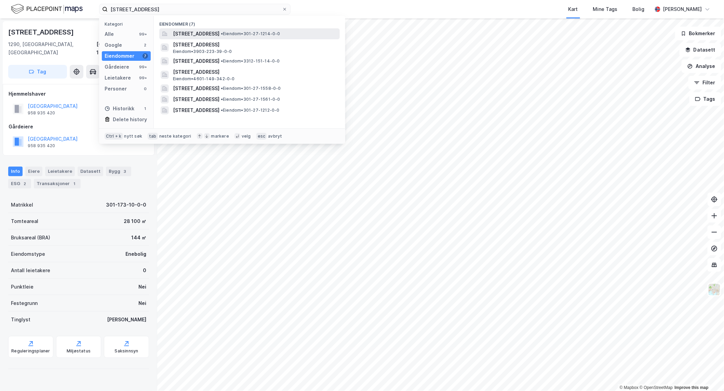
click at [219, 32] on span "[STREET_ADDRESS]" at bounding box center [196, 34] width 46 height 8
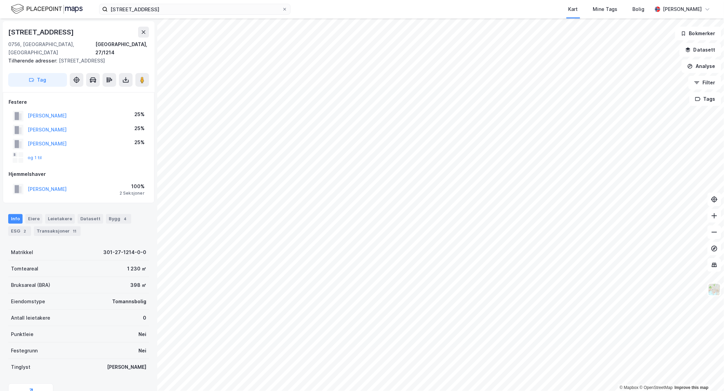
scroll to position [1, 0]
click at [163, 9] on input "[STREET_ADDRESS]" at bounding box center [195, 9] width 174 height 10
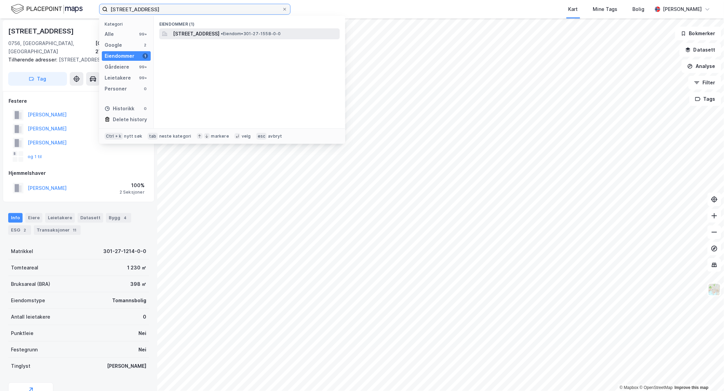
type input "[STREET_ADDRESS]"
click at [196, 35] on span "[STREET_ADDRESS]" at bounding box center [196, 34] width 46 height 8
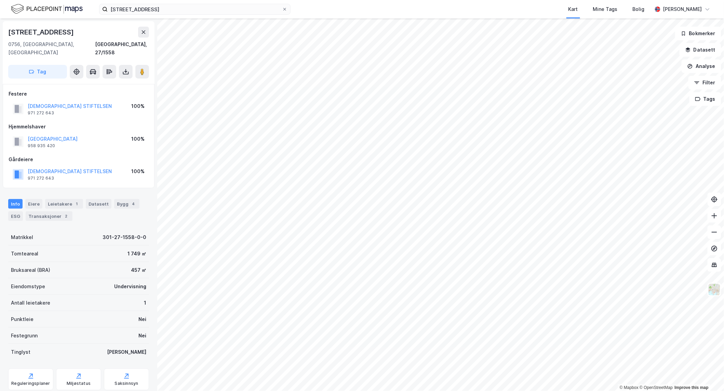
scroll to position [1, 0]
